Goal: Entertainment & Leisure: Consume media (video, audio)

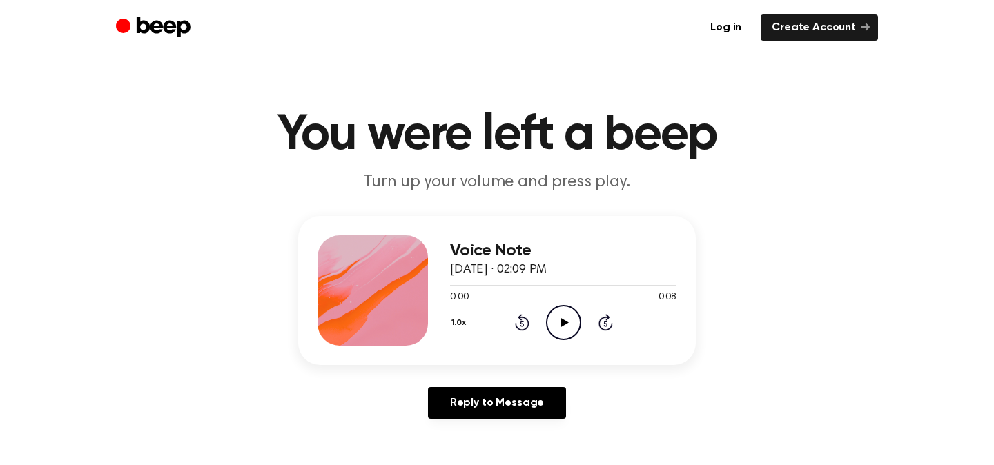
click at [565, 328] on icon "Play Audio" at bounding box center [563, 322] width 35 height 35
